Goal: Task Accomplishment & Management: Use online tool/utility

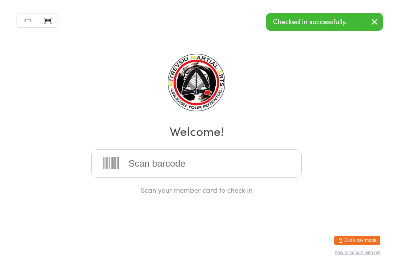
click at [262, 166] on input "search" at bounding box center [196, 163] width 210 height 28
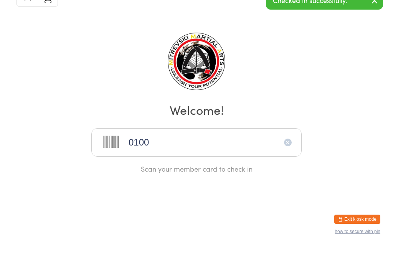
type input "0100"
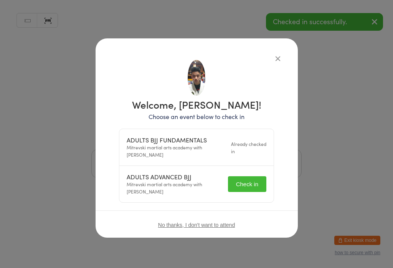
click at [254, 184] on button "Check in" at bounding box center [247, 184] width 38 height 16
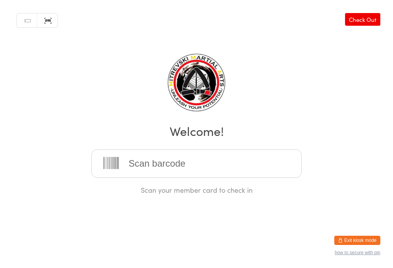
click at [135, 156] on input "search" at bounding box center [196, 163] width 210 height 28
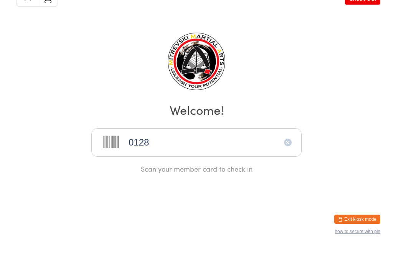
type input "0128"
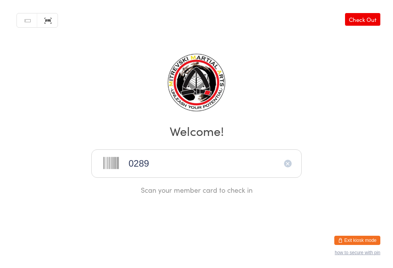
type input "0289"
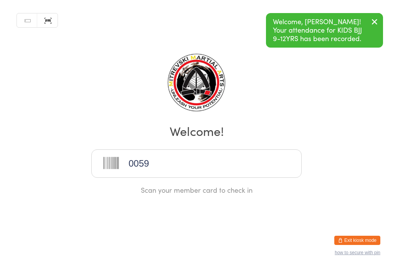
type input "0059"
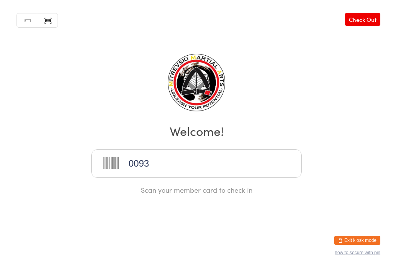
type input "0093"
type input "0341"
type input "0179"
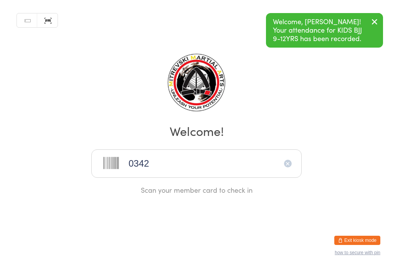
type input "0342"
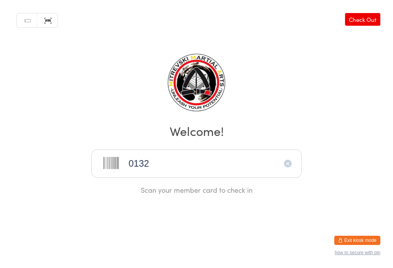
type input "0132"
type input "0068"
type input "0348"
